Goal: Transaction & Acquisition: Purchase product/service

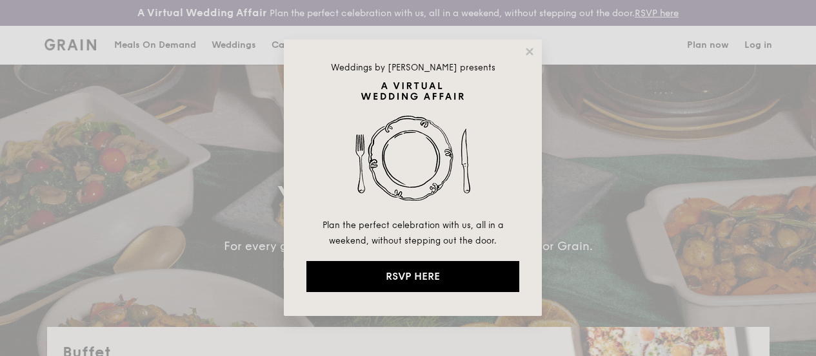
select select
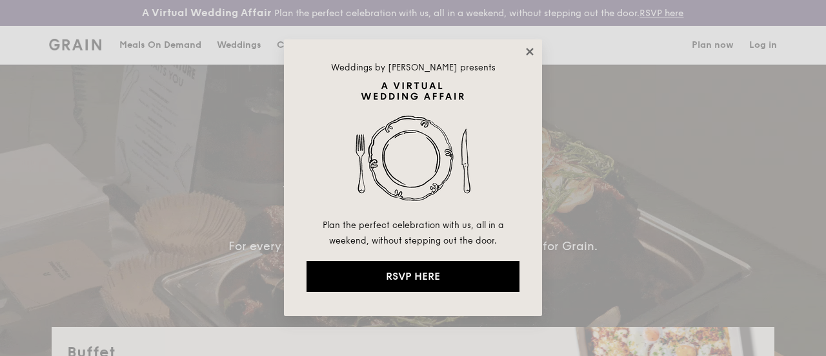
click at [529, 51] on icon at bounding box center [529, 51] width 7 height 7
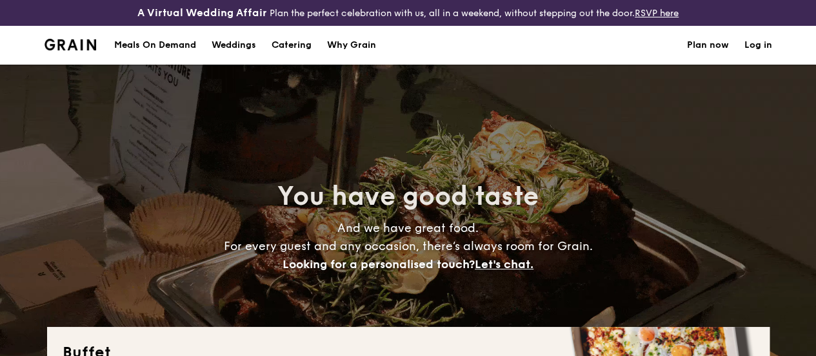
click at [158, 54] on div "Meals On Demand" at bounding box center [155, 45] width 82 height 39
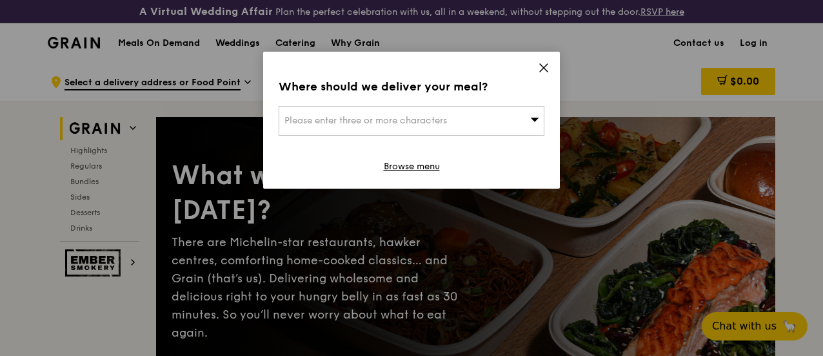
click at [538, 65] on div "Where should we deliver your meal? Please enter three or more characters Browse…" at bounding box center [411, 120] width 297 height 137
click at [546, 66] on icon at bounding box center [544, 68] width 12 height 12
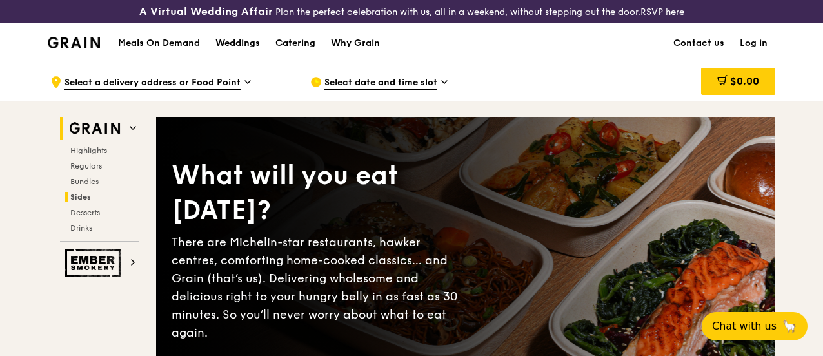
scroll to position [65, 0]
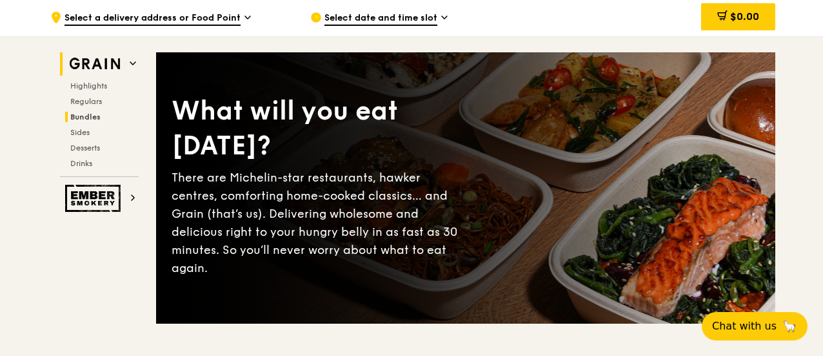
click at [88, 121] on span "Bundles" at bounding box center [85, 116] width 30 height 9
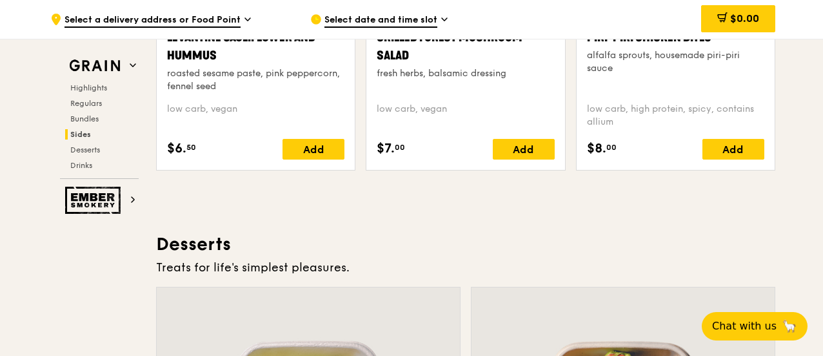
scroll to position [3551, 0]
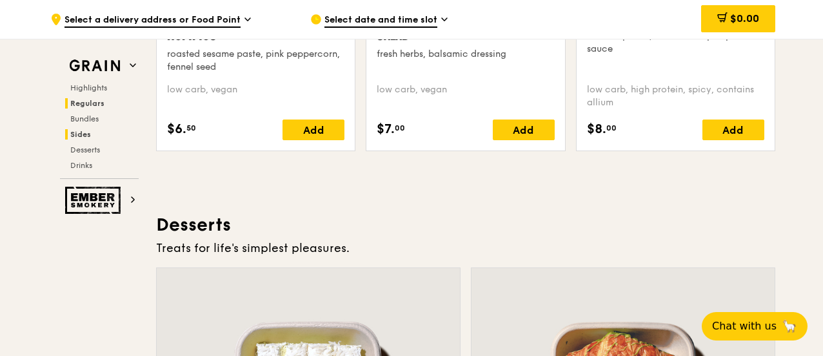
click at [89, 99] on span "Regulars" at bounding box center [87, 103] width 34 height 9
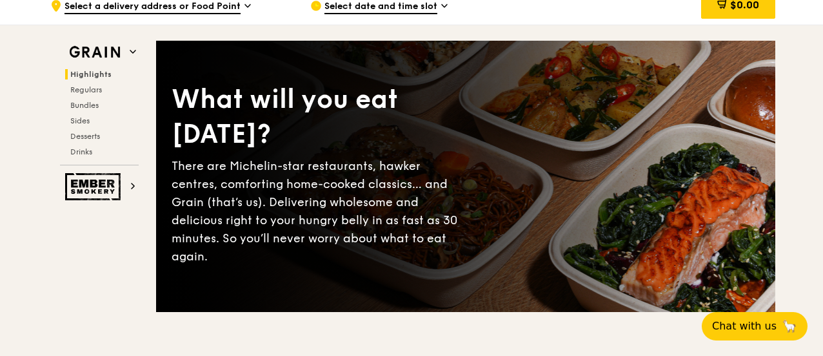
scroll to position [0, 0]
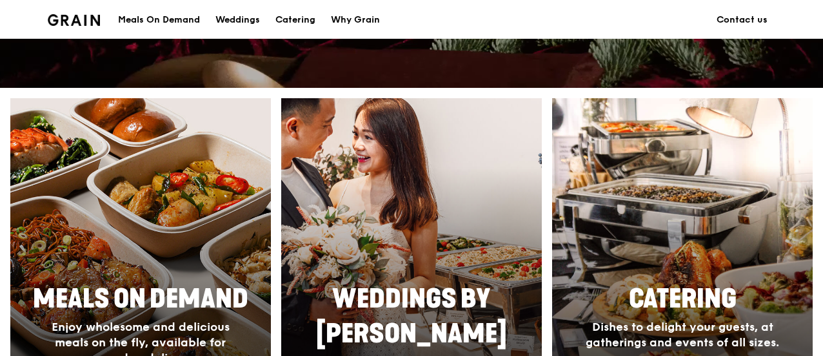
scroll to position [581, 0]
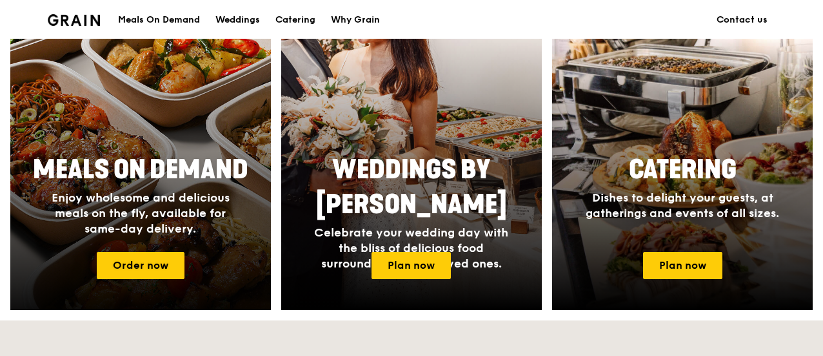
click at [92, 253] on div at bounding box center [140, 139] width 287 height 375
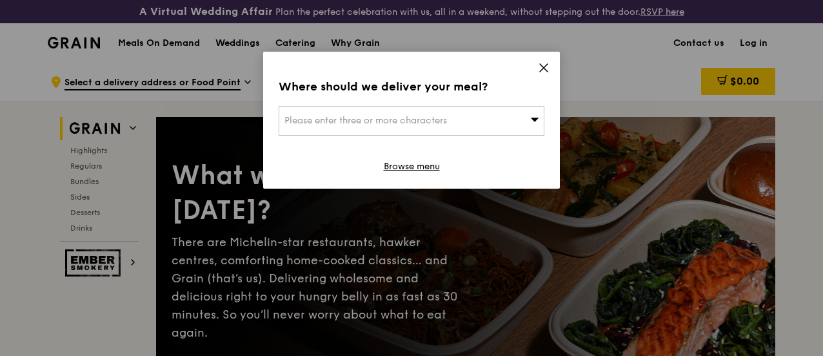
click at [543, 59] on div "Where should we deliver your meal? Please enter three or more characters Browse…" at bounding box center [411, 120] width 297 height 137
click at [546, 67] on icon at bounding box center [544, 68] width 12 height 12
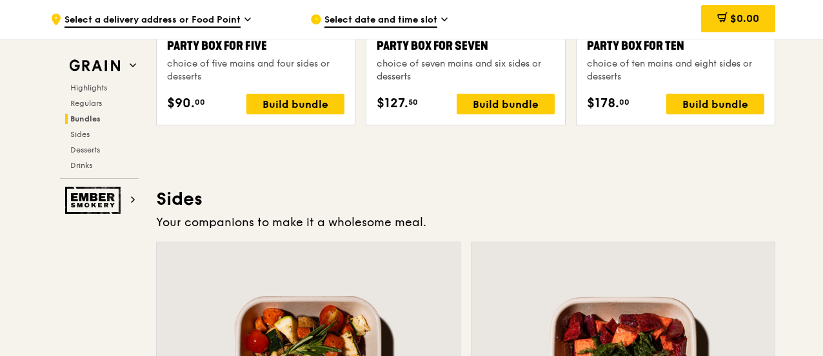
scroll to position [2839, 0]
